Goal: Obtain resource: Download file/media

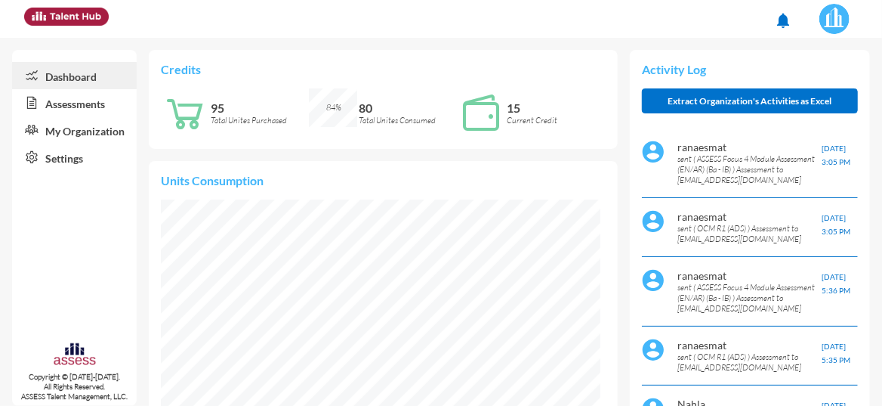
scroll to position [97, 196]
click at [91, 102] on link "Assessments" at bounding box center [74, 102] width 125 height 27
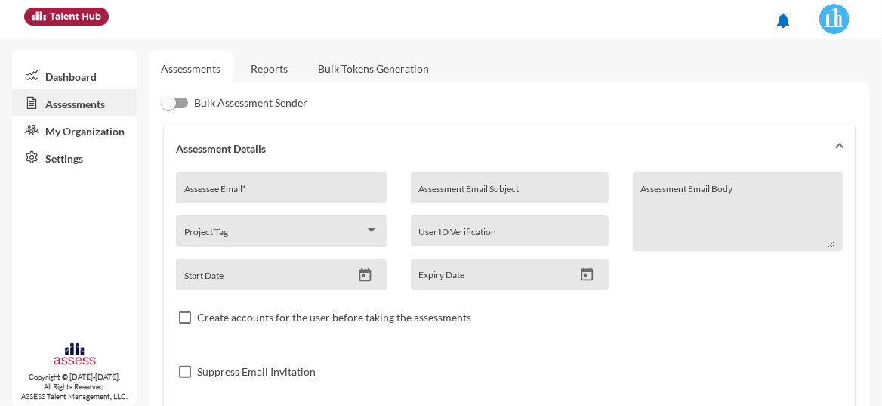
click at [256, 66] on link "Reports" at bounding box center [269, 68] width 61 height 37
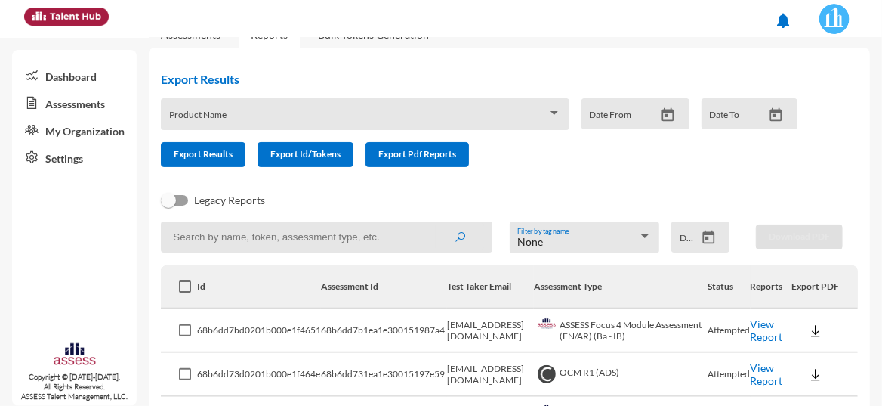
scroll to position [62, 0]
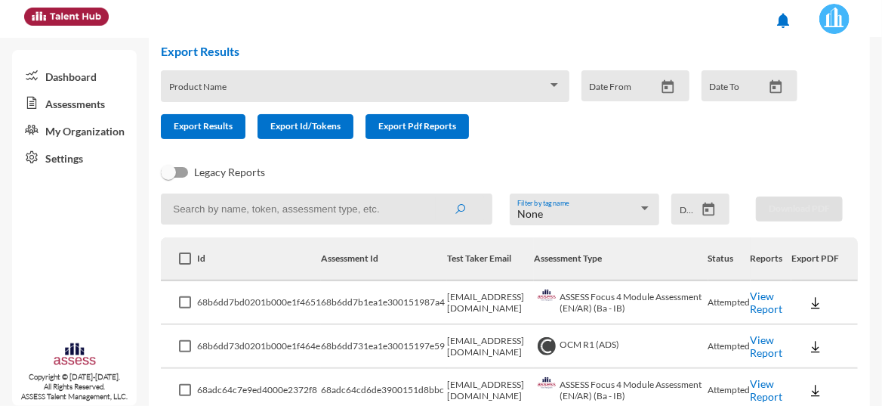
click at [755, 308] on link "View Report" at bounding box center [767, 302] width 32 height 26
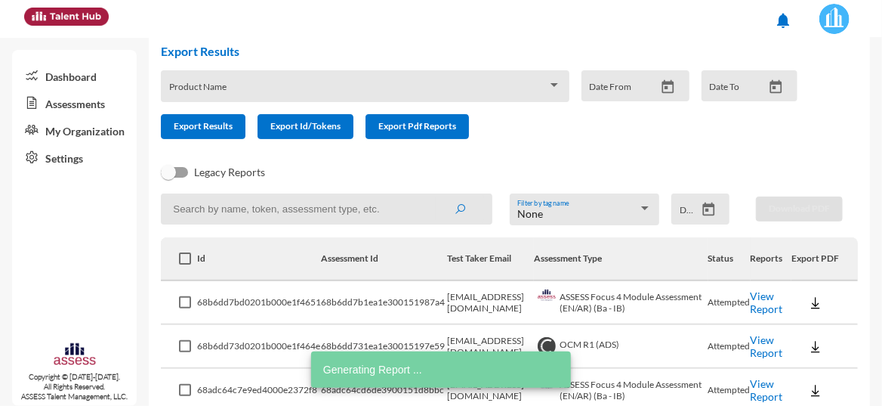
click at [751, 348] on link "View Report" at bounding box center [767, 346] width 32 height 26
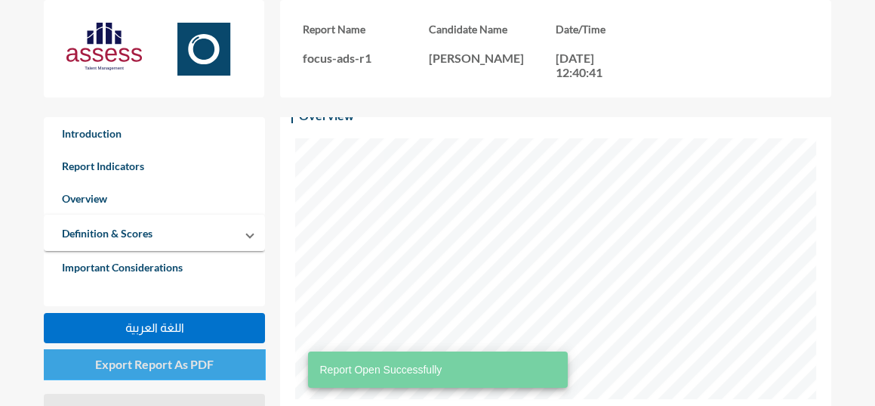
click at [163, 362] on span "Export Report As PDF" at bounding box center [154, 363] width 119 height 14
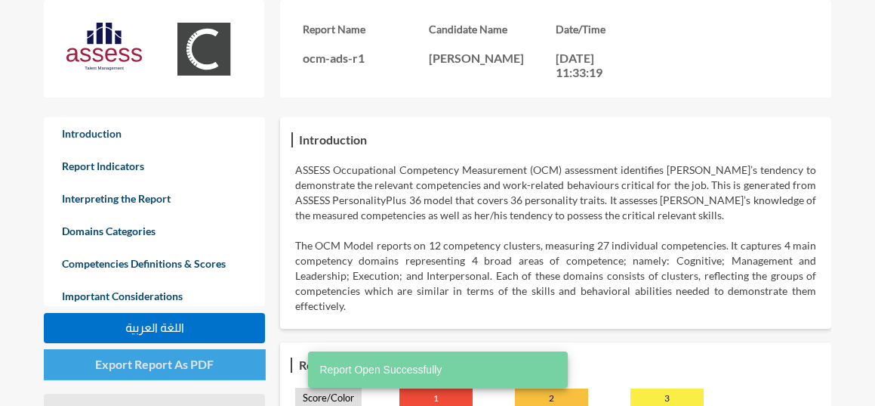
click at [187, 372] on button "Export Report As PDF" at bounding box center [154, 364] width 221 height 30
